Goal: Check status: Check status

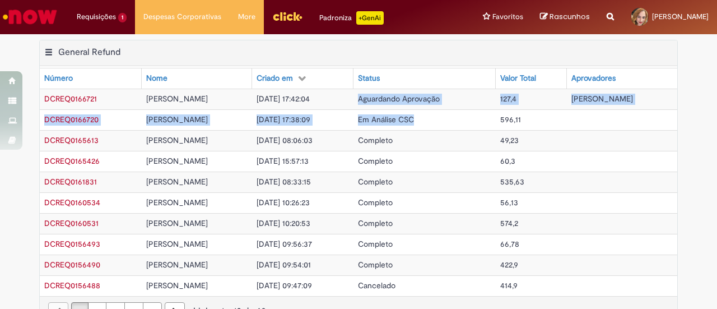
drag, startPoint x: 370, startPoint y: 93, endPoint x: 437, endPoint y: 121, distance: 72.6
click at [437, 121] on tbody "DCREQ0166721 [PERSON_NAME] [DATE] 17:42:04 Aguardando Aprovação 127,4 [PERSON_N…" at bounding box center [359, 192] width 638 height 207
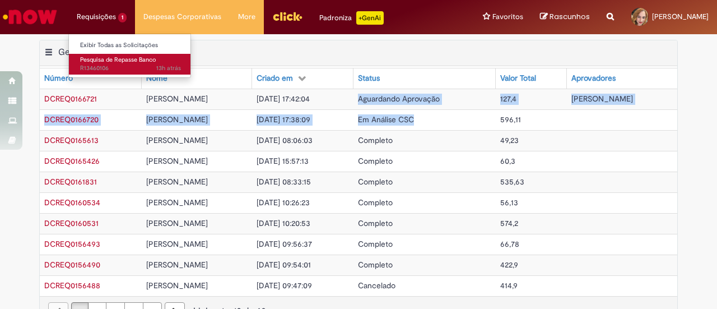
click at [98, 66] on span "13h atrás 13 horas atrás R13460106" at bounding box center [130, 68] width 101 height 9
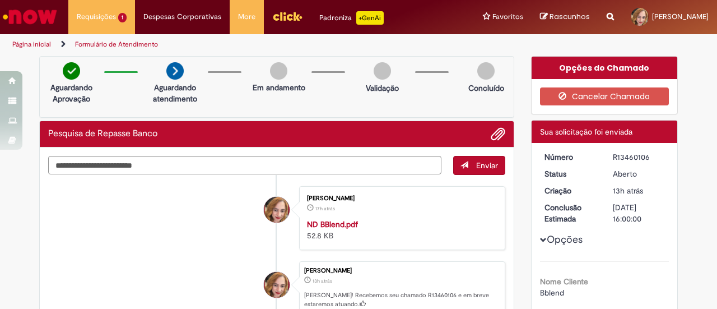
click at [610, 149] on div "Número R13460106 Status [GEOGRAPHIC_DATA] Criação 13h atrás 13 horas atrás Conc…" at bounding box center [605, 296] width 146 height 307
drag, startPoint x: 607, startPoint y: 155, endPoint x: 647, endPoint y: 157, distance: 39.8
click at [648, 154] on dd "R13460106" at bounding box center [639, 156] width 69 height 11
copy div "R13460106"
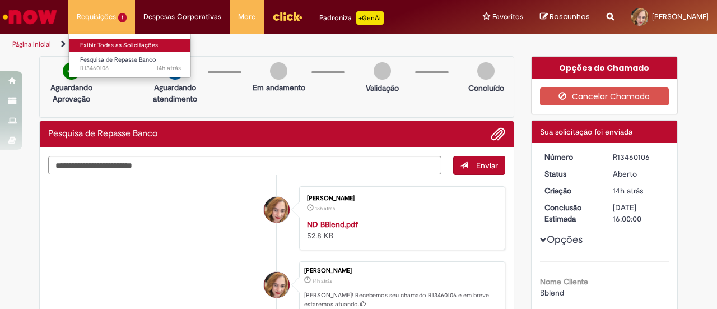
click at [101, 45] on link "Exibir Todas as Solicitações" at bounding box center [130, 45] width 123 height 12
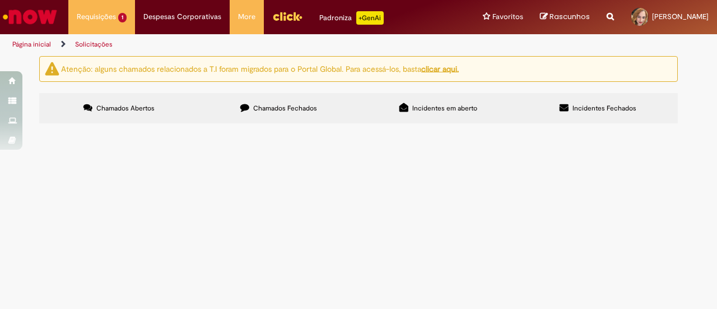
click at [248, 113] on label "Chamados Fechados" at bounding box center [279, 108] width 160 height 30
click at [0, 0] on span "ND BBlend" at bounding box center [0, 0] width 0 height 0
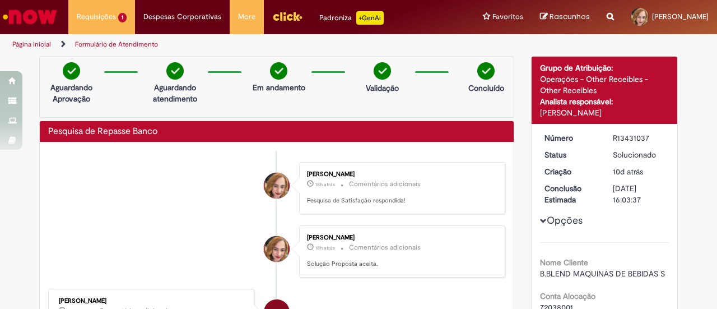
drag, startPoint x: 606, startPoint y: 137, endPoint x: 643, endPoint y: 137, distance: 37.6
click at [643, 137] on dd "R13431037" at bounding box center [639, 137] width 69 height 11
copy div "R13431037"
